Goal: Task Accomplishment & Management: Manage account settings

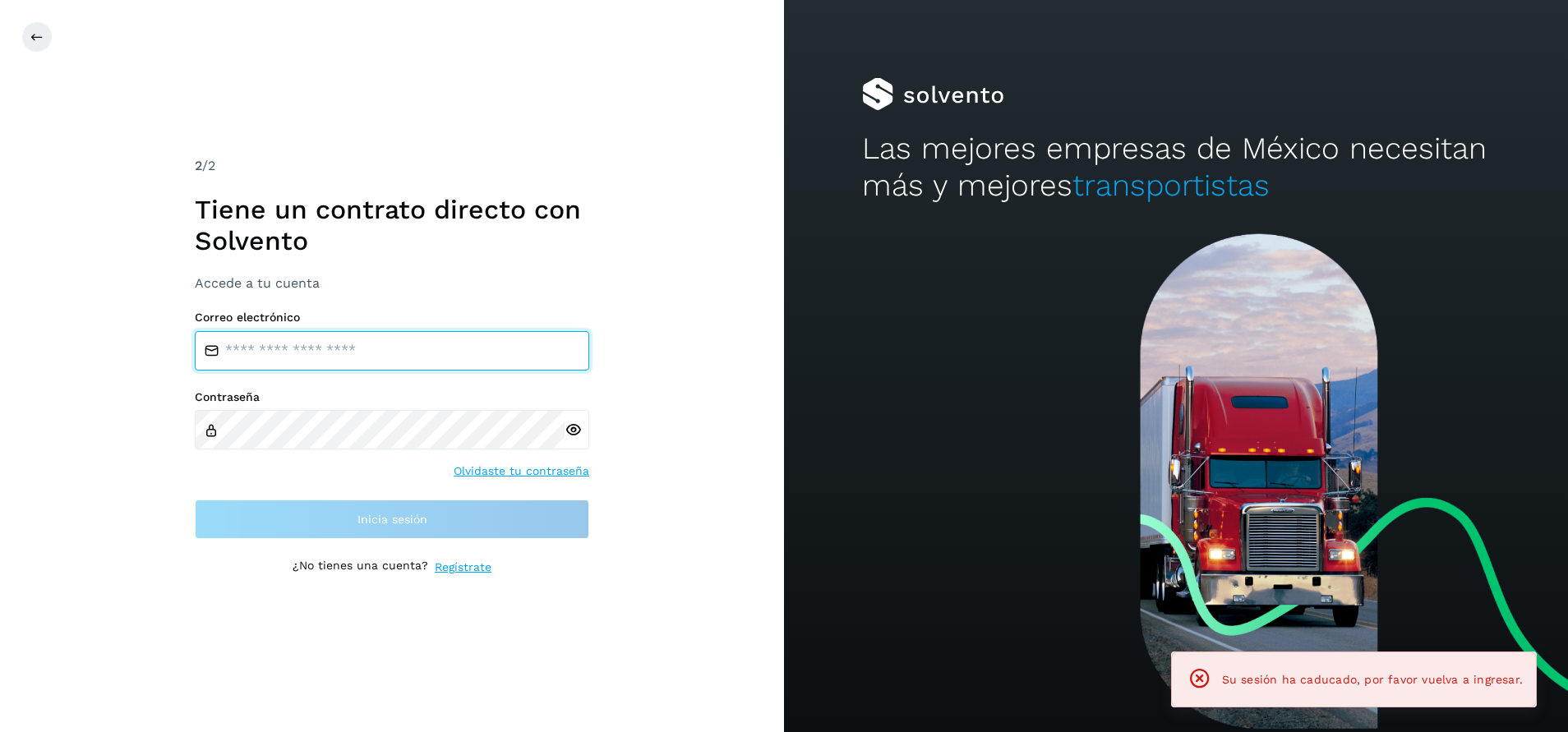
type input "**********"
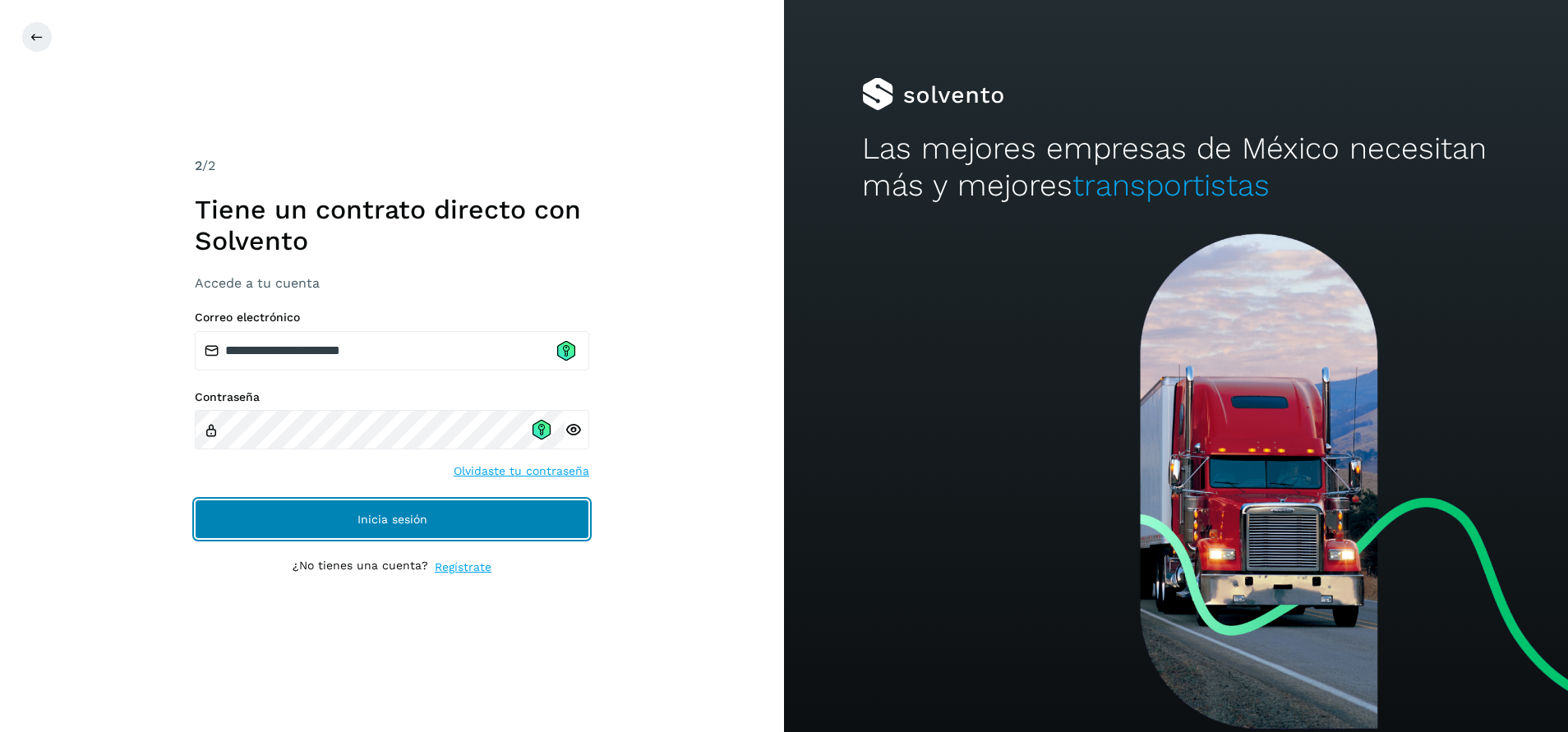
click at [383, 510] on button "Inicia sesión" at bounding box center [392, 520] width 395 height 40
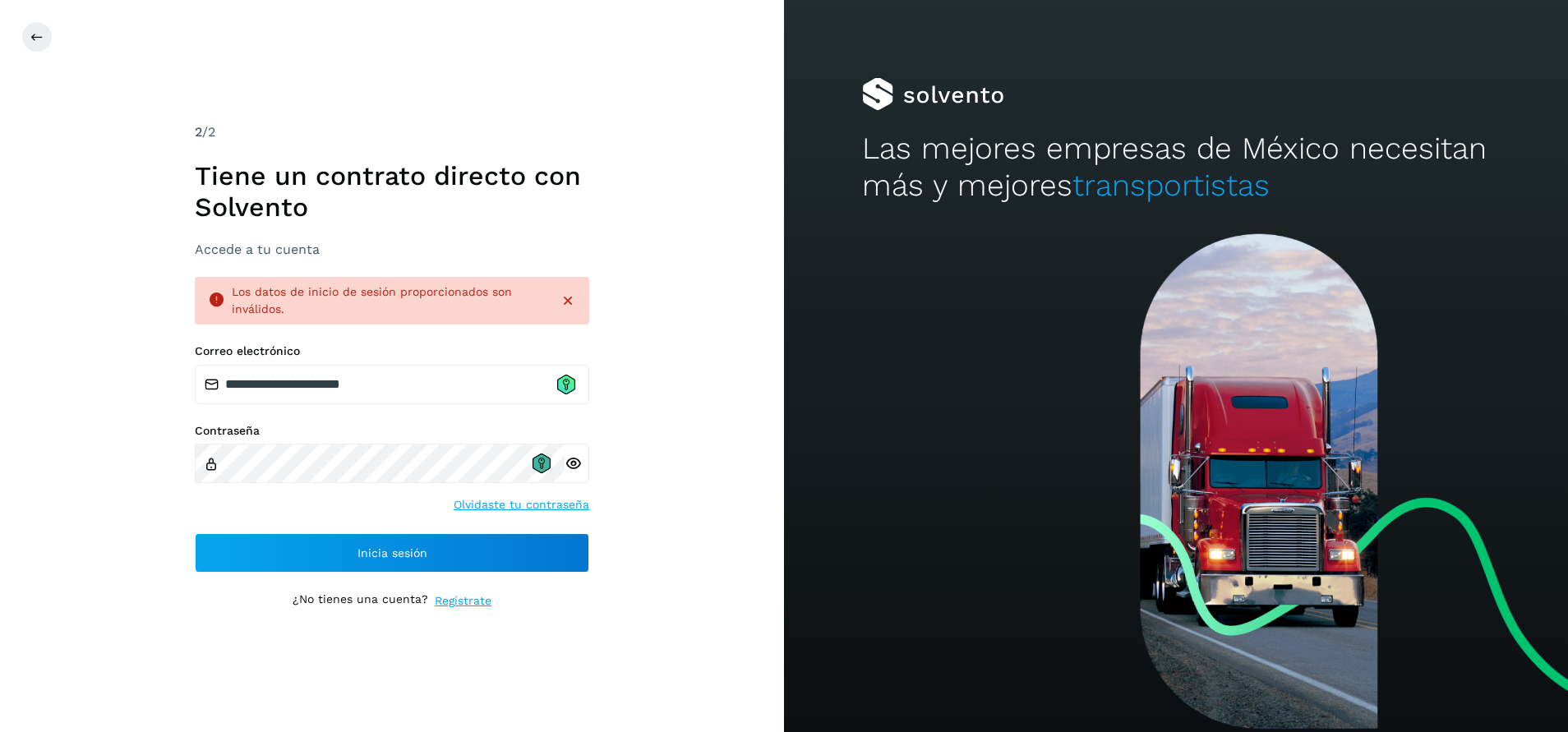
click at [542, 470] on icon at bounding box center [541, 463] width 18 height 20
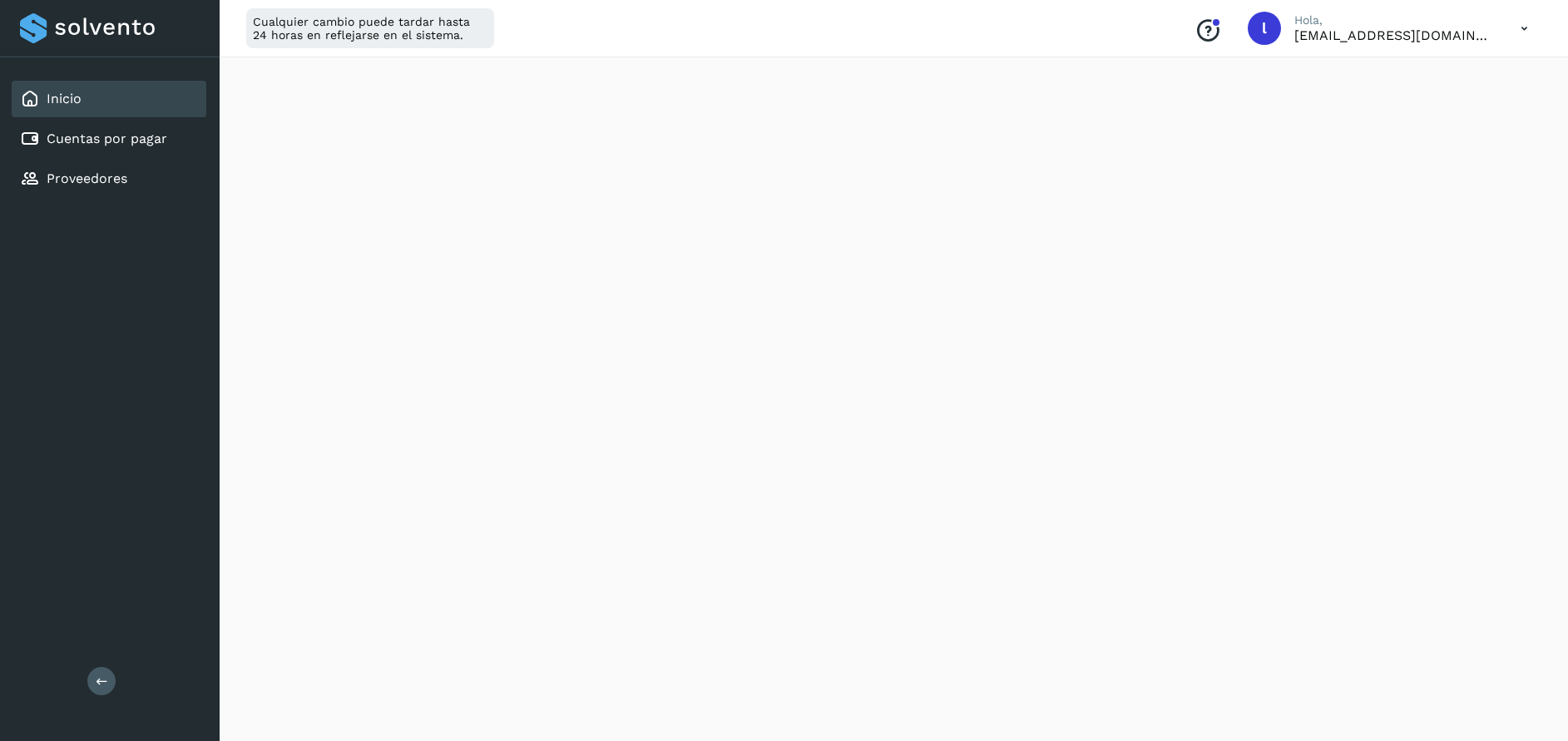
scroll to position [165, 0]
